Goal: Task Accomplishment & Management: Manage account settings

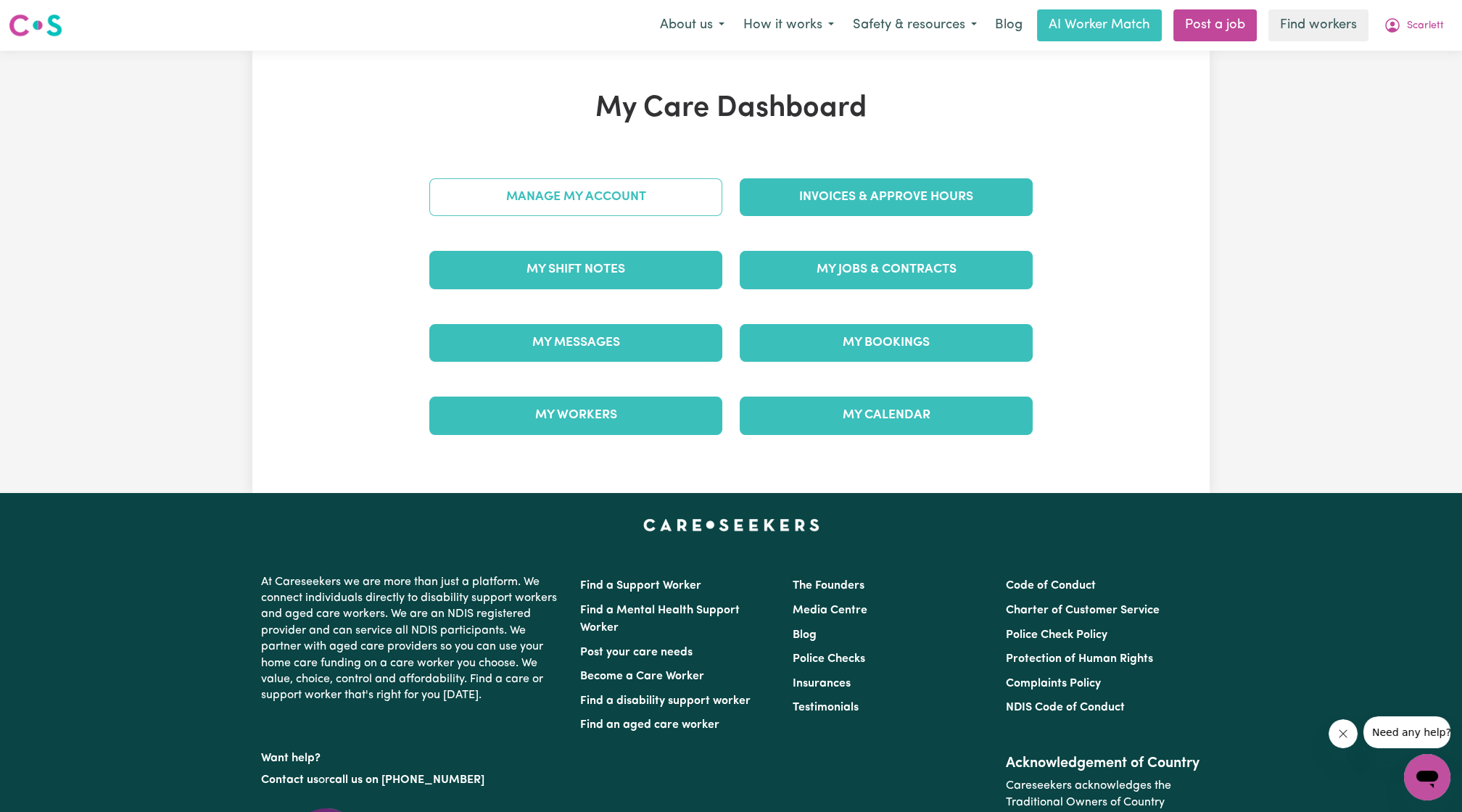
click at [672, 183] on link "Manage My Account" at bounding box center [575, 197] width 293 height 38
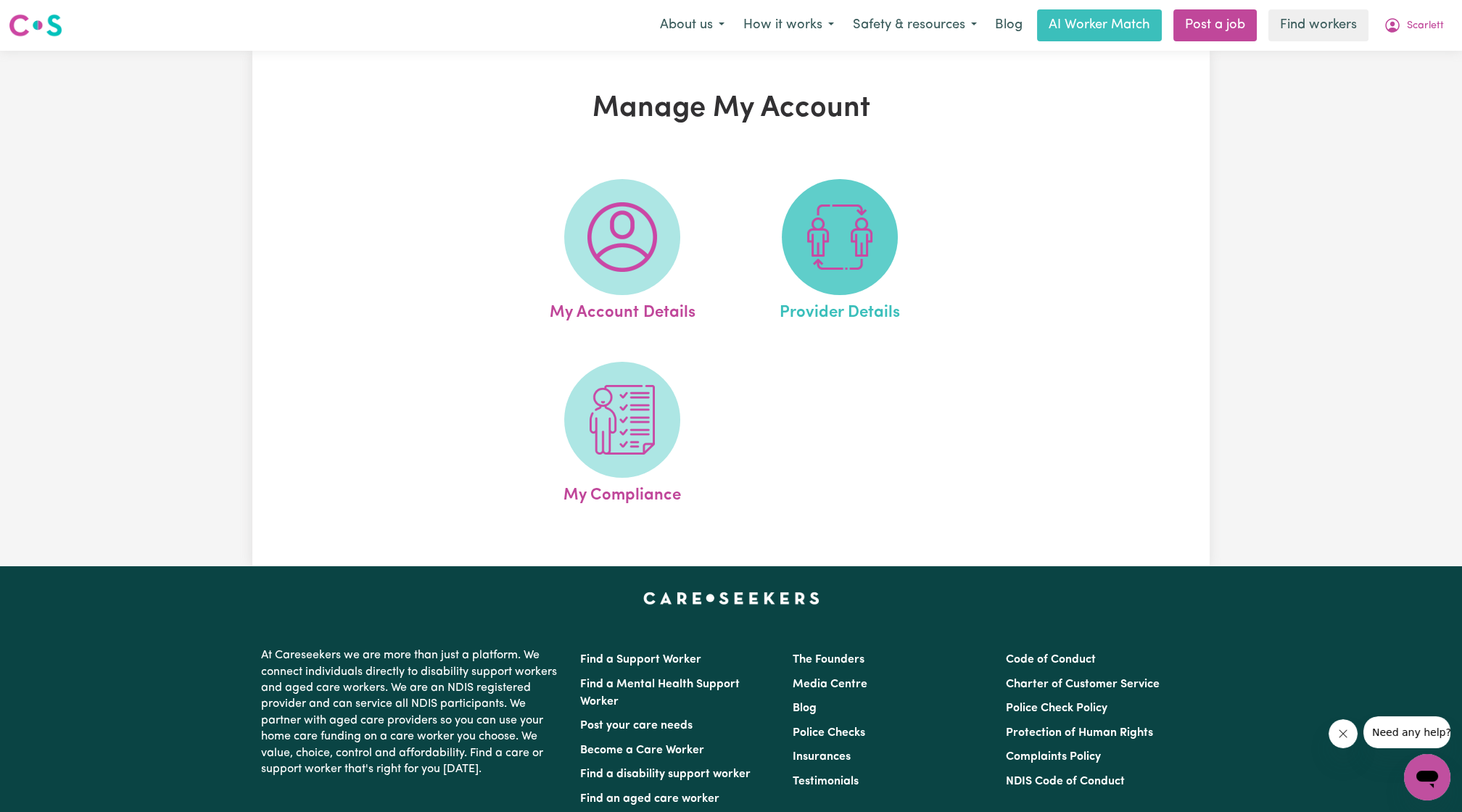
click at [894, 217] on span at bounding box center [840, 237] width 116 height 116
select select "NDIS_FUNDING_PLAN_MANAGED"
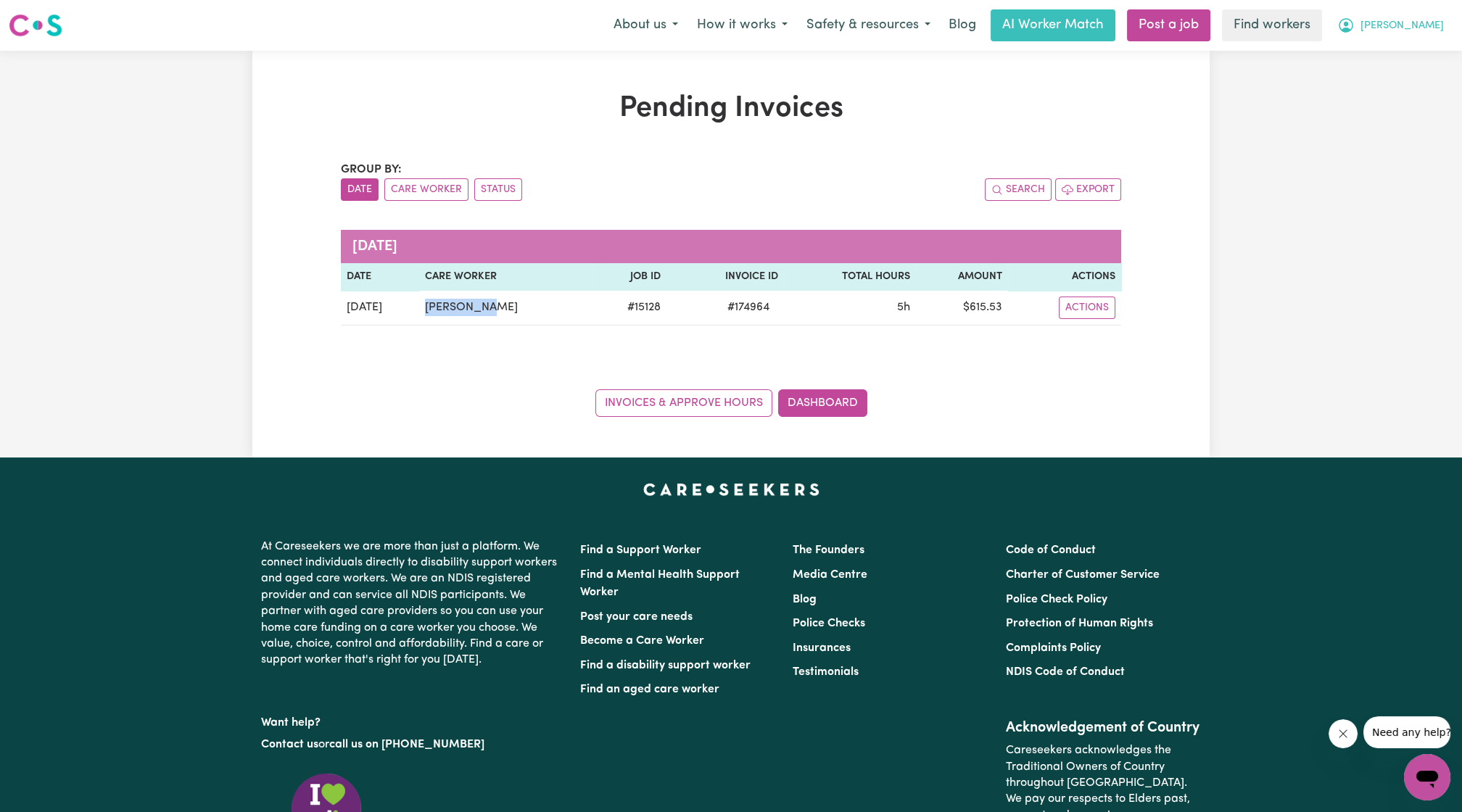
click at [1429, 28] on span "Alexander" at bounding box center [1402, 26] width 84 height 16
click at [1367, 86] on link "Logout" at bounding box center [1395, 83] width 115 height 27
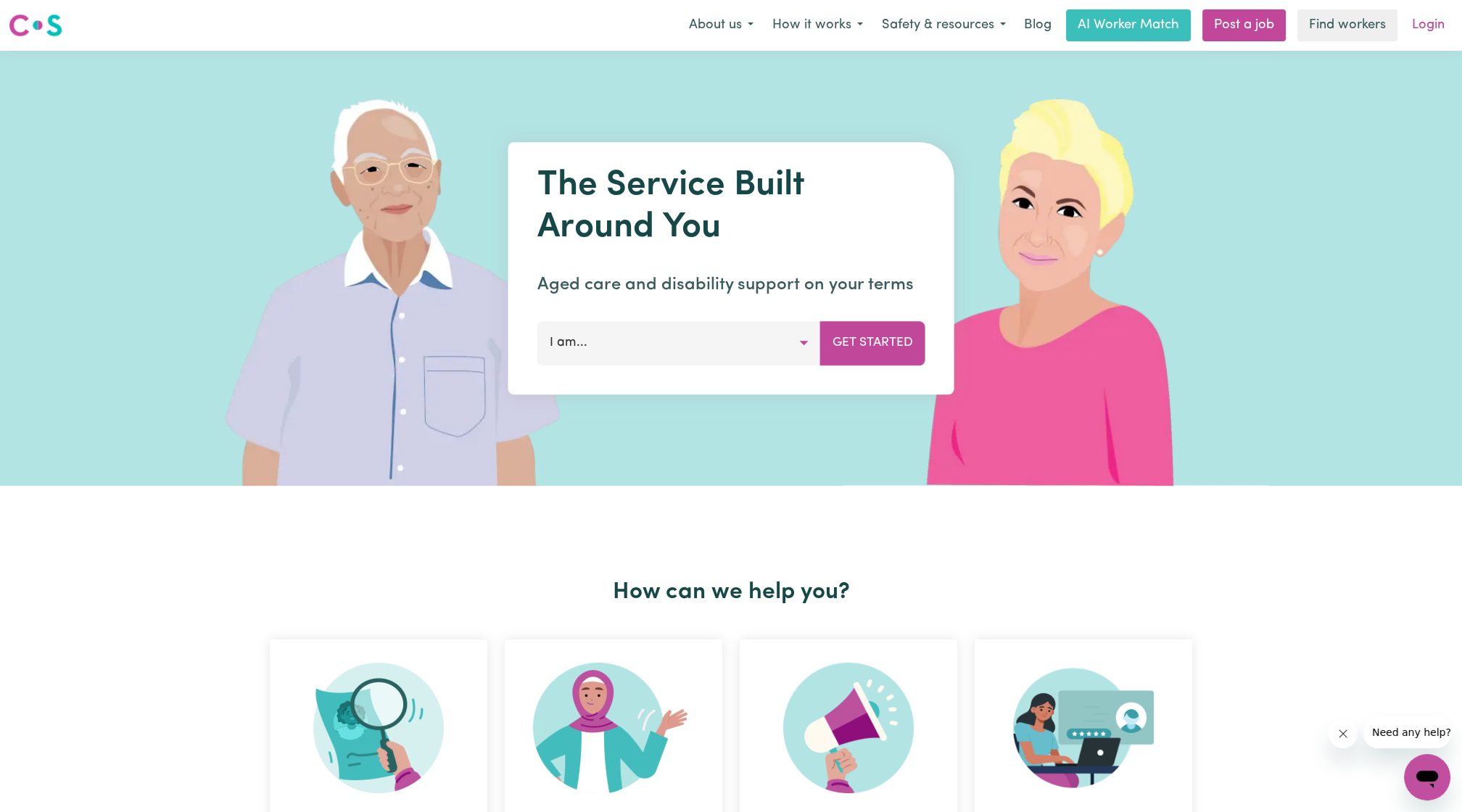
click at [1425, 14] on link "Login" at bounding box center [1428, 25] width 50 height 32
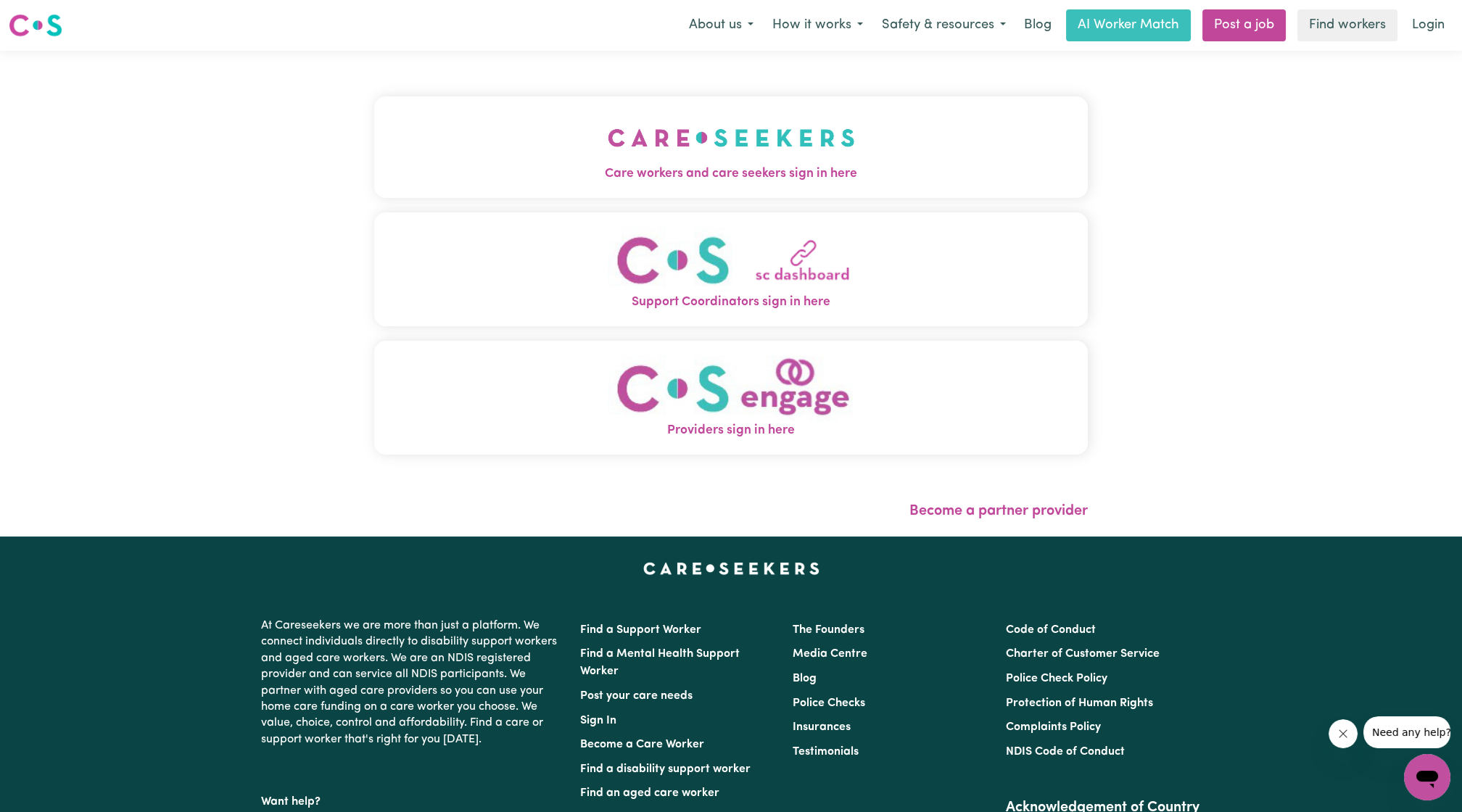
click at [755, 161] on img "Care workers and care seekers sign in here" at bounding box center [731, 138] width 247 height 54
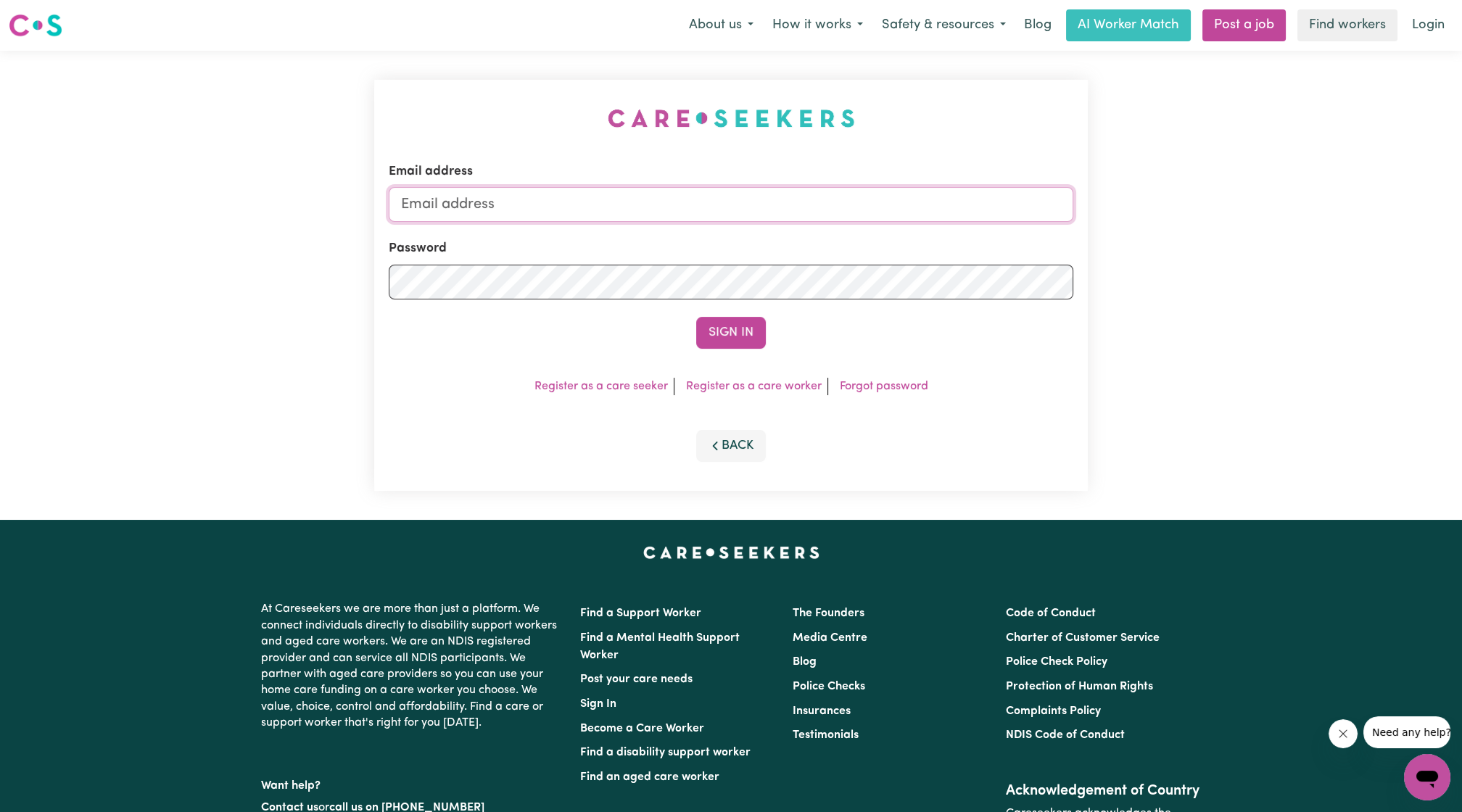
click at [705, 213] on input "Email address" at bounding box center [731, 204] width 685 height 35
drag, startPoint x: 476, startPoint y: 211, endPoint x: 740, endPoint y: 206, distance: 264.0
click at [740, 206] on input "superuser~ethan@careseekers.com.au" at bounding box center [731, 204] width 685 height 35
type input "superuser~valariewardrope16@gmail.com"
click at [696, 317] on button "Sign In" at bounding box center [730, 332] width 70 height 32
